Goal: Find specific page/section: Find specific page/section

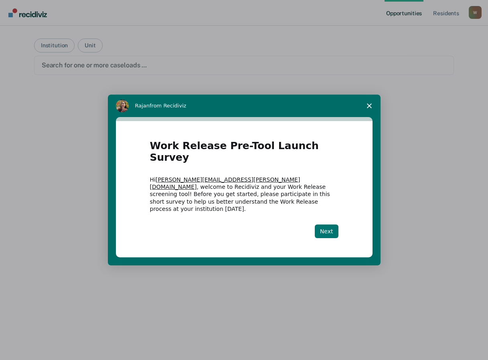
click at [326, 225] on button "Next" at bounding box center [327, 232] width 24 height 14
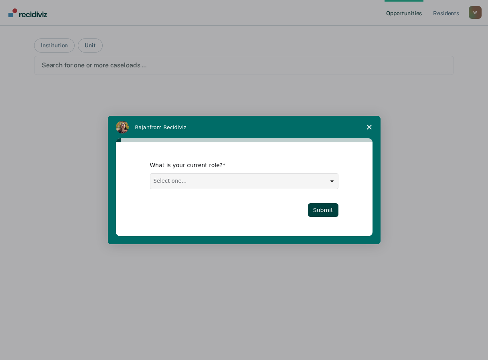
click at [332, 182] on select "Select one... Case Manager FUM Assistant Warden Warden" at bounding box center [245, 181] width 188 height 15
select select "FUM"
click at [151, 174] on select "Select one... Case Manager FUM Assistant Warden Warden" at bounding box center [245, 181] width 188 height 15
click at [321, 210] on button "Submit" at bounding box center [323, 211] width 31 height 14
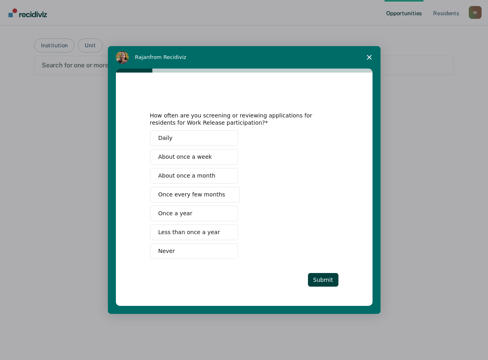
click at [190, 152] on button "About once a week" at bounding box center [194, 157] width 88 height 16
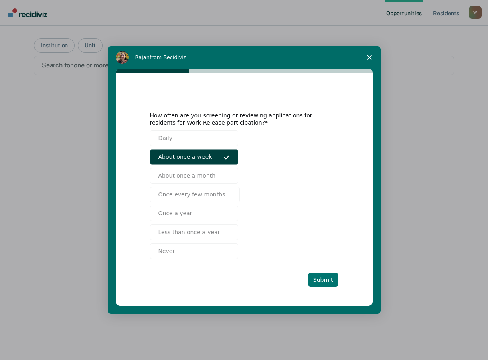
click at [324, 277] on button "Submit" at bounding box center [323, 280] width 31 height 14
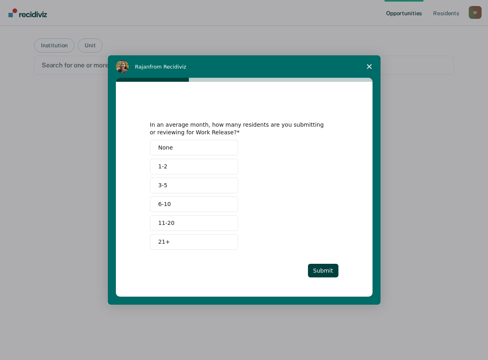
click at [169, 204] on span "6-10" at bounding box center [165, 204] width 13 height 8
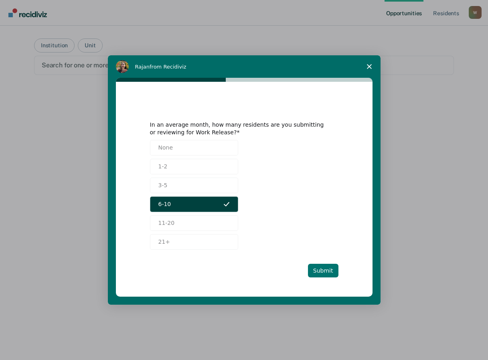
click at [326, 269] on button "Submit" at bounding box center [323, 271] width 31 height 14
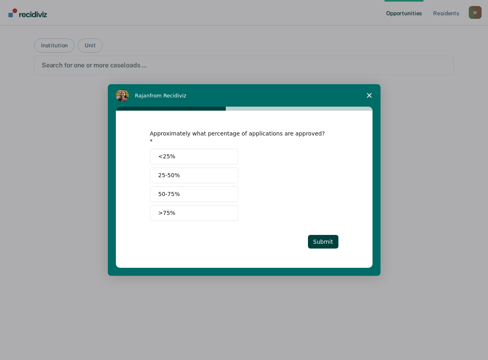
click at [169, 171] on span "25-50%" at bounding box center [170, 175] width 22 height 8
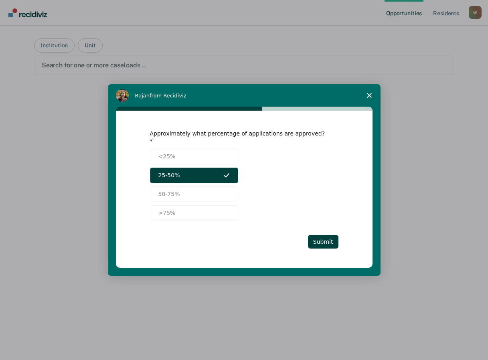
click at [226, 172] on icon "Intercom messenger" at bounding box center [227, 175] width 6 height 6
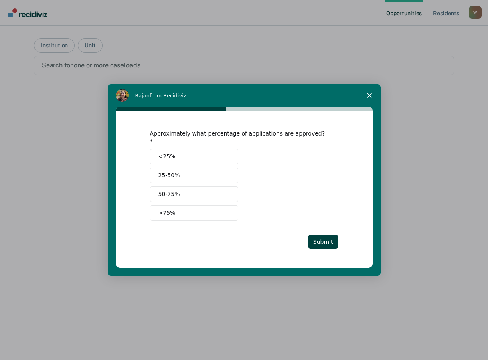
click at [166, 172] on span "25-50%" at bounding box center [170, 175] width 22 height 8
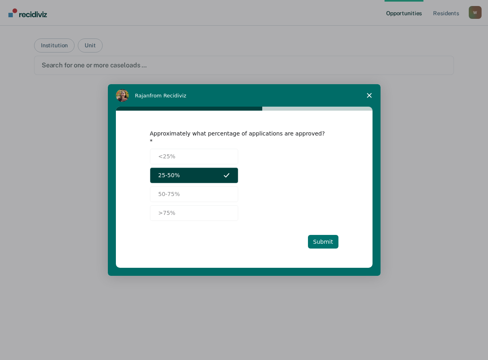
click at [333, 238] on button "Submit" at bounding box center [323, 242] width 31 height 14
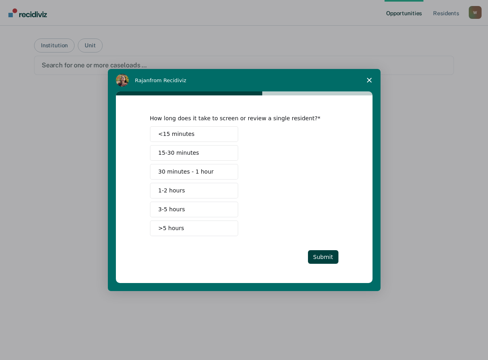
click at [188, 134] on span "<15 minutes" at bounding box center [177, 134] width 37 height 8
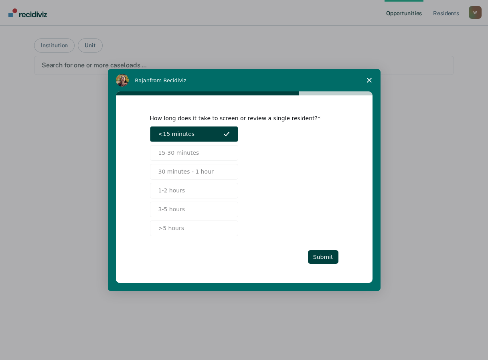
click at [216, 131] on button "<15 minutes" at bounding box center [194, 134] width 88 height 16
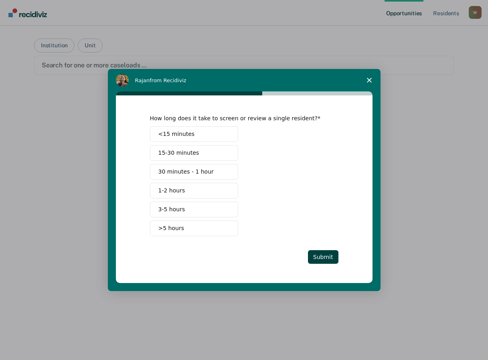
click at [180, 155] on span "15-30 minutes" at bounding box center [179, 153] width 41 height 8
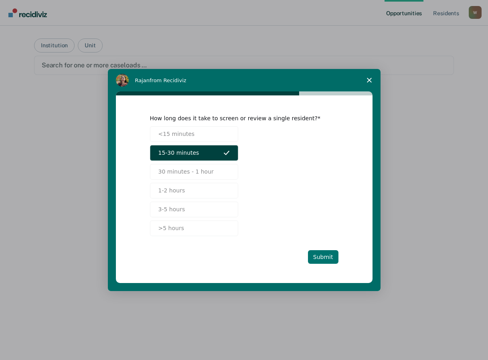
click at [320, 254] on button "Submit" at bounding box center [323, 257] width 31 height 14
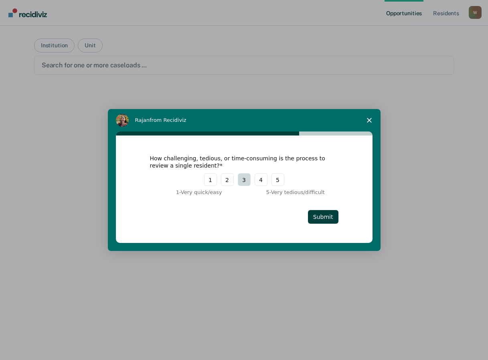
click at [240, 180] on button "3" at bounding box center [244, 179] width 13 height 13
click at [226, 181] on button "2" at bounding box center [227, 179] width 13 height 13
click at [312, 215] on button "Submit" at bounding box center [323, 217] width 31 height 14
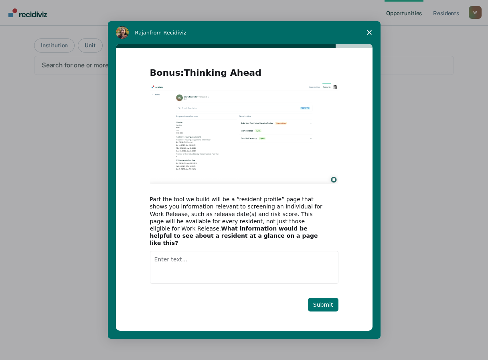
click at [326, 302] on button "Submit" at bounding box center [323, 305] width 31 height 14
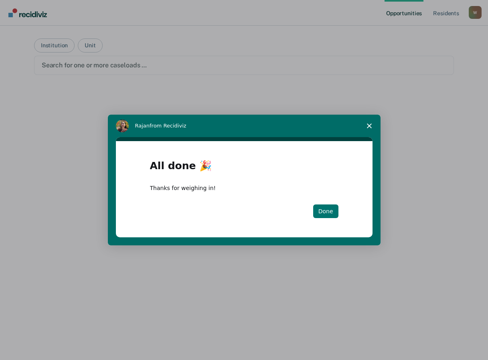
click at [321, 209] on button "Done" at bounding box center [325, 212] width 25 height 14
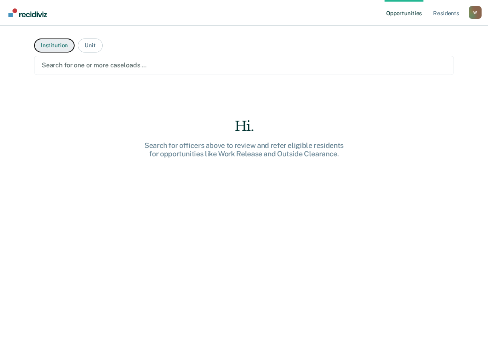
click at [44, 45] on button "Institution" at bounding box center [54, 46] width 41 height 14
click at [78, 64] on div at bounding box center [244, 65] width 405 height 9
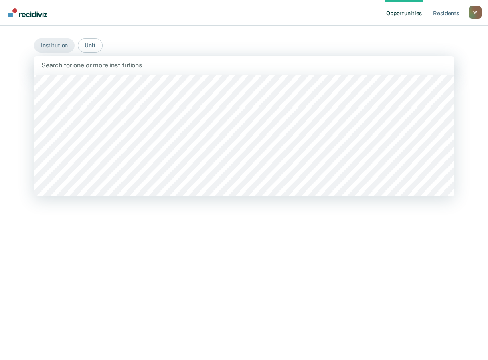
scroll to position [5419, 0]
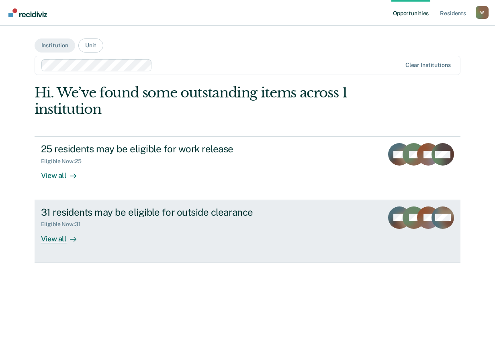
click at [67, 237] on div at bounding box center [72, 238] width 10 height 9
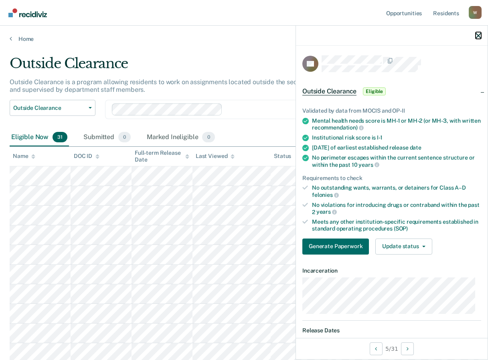
click at [476, 33] on button "button" at bounding box center [479, 35] width 6 height 7
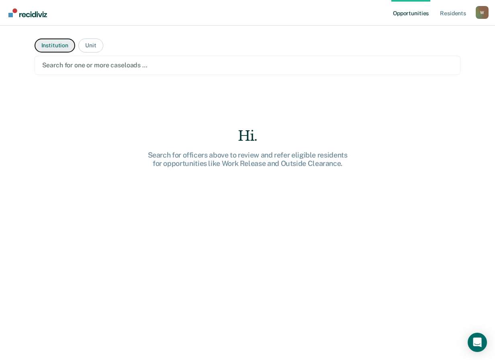
click at [67, 46] on button "Institution" at bounding box center [55, 46] width 41 height 14
click at [70, 65] on div at bounding box center [247, 65] width 411 height 9
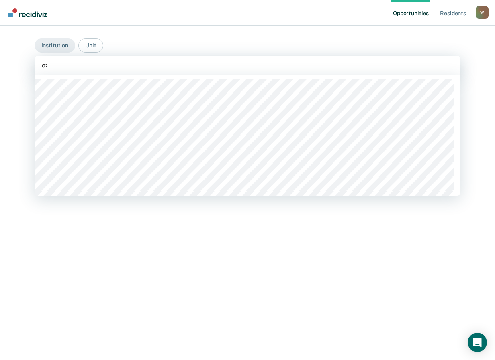
type input "[PERSON_NAME]"
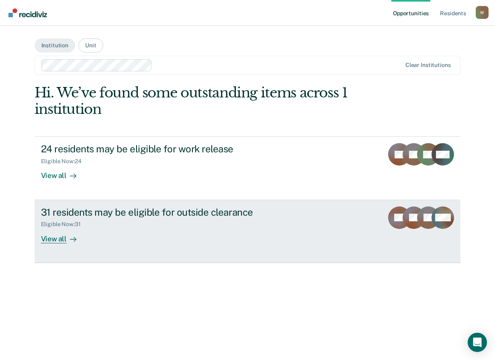
click at [172, 233] on div "31 residents may be eligible for outside clearance Eligible Now : 31 View all" at bounding box center [191, 225] width 301 height 37
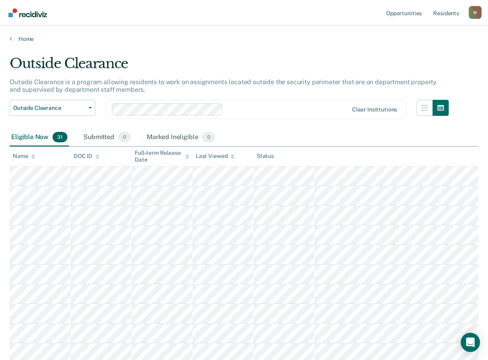
click at [472, 12] on div "W" at bounding box center [475, 12] width 13 height 13
click at [425, 53] on link "Log Out" at bounding box center [443, 52] width 65 height 7
